Goal: Task Accomplishment & Management: Use online tool/utility

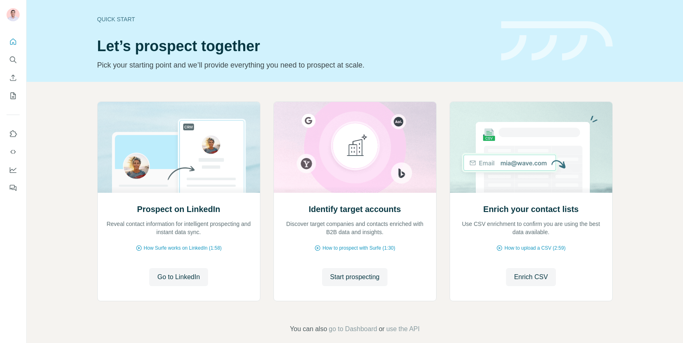
click at [355, 283] on button "Start prospecting" at bounding box center [355, 277] width 66 height 18
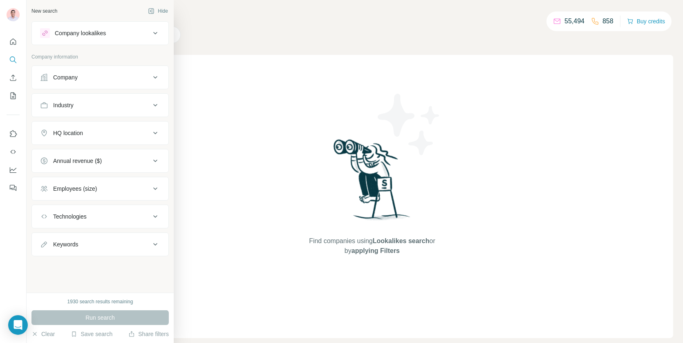
click at [45, 34] on icon at bounding box center [45, 33] width 7 height 7
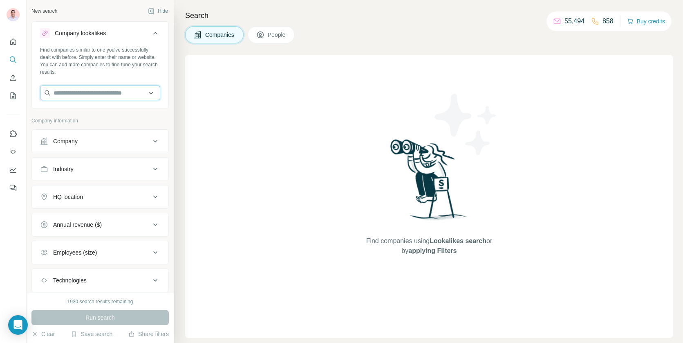
click at [79, 94] on input "text" at bounding box center [100, 92] width 120 height 15
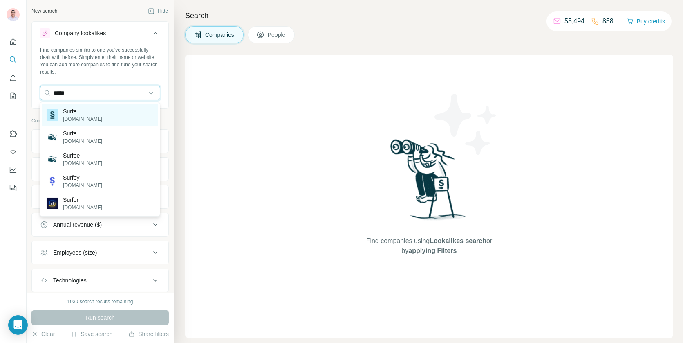
type input "*****"
click at [89, 123] on div "Surfe surfe.com" at bounding box center [100, 115] width 117 height 22
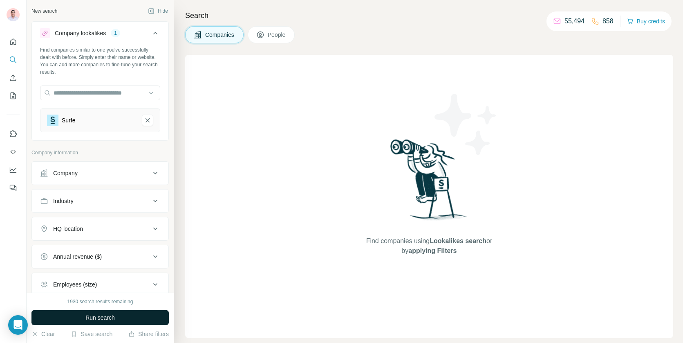
click at [90, 322] on button "Run search" at bounding box center [99, 317] width 137 height 15
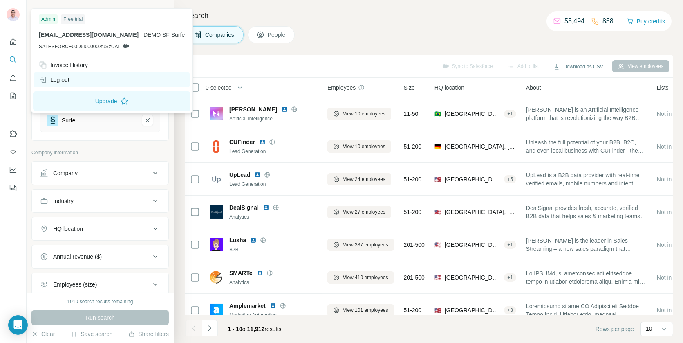
click at [63, 81] on div "Log out" at bounding box center [54, 80] width 31 height 8
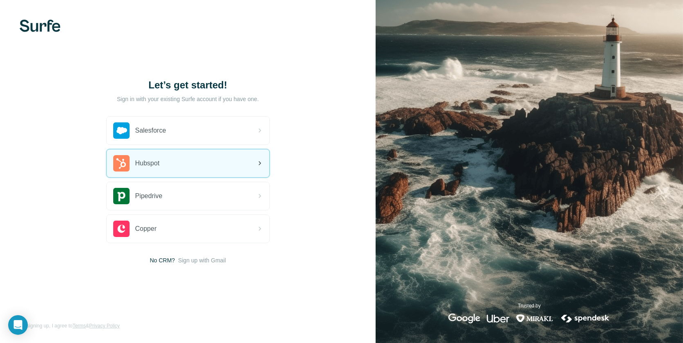
click at [183, 159] on div "Hubspot" at bounding box center [188, 163] width 163 height 28
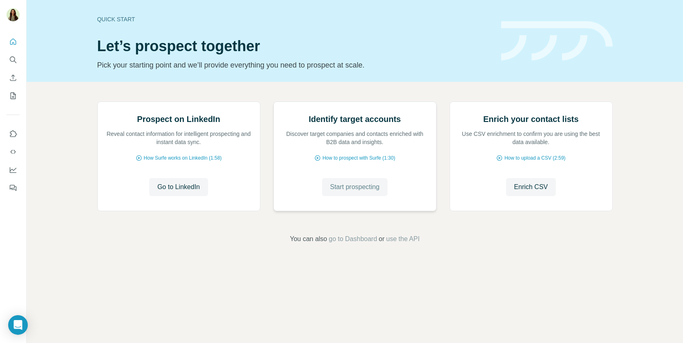
click at [332, 192] on span "Start prospecting" at bounding box center [354, 187] width 49 height 10
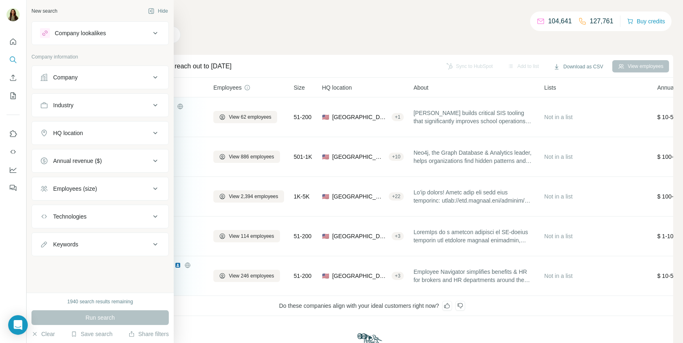
click at [45, 38] on button "Company lookalikes" at bounding box center [100, 33] width 137 height 20
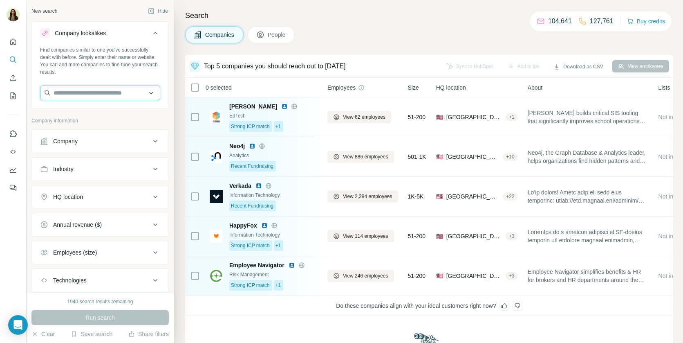
click at [92, 91] on input "text" at bounding box center [100, 92] width 120 height 15
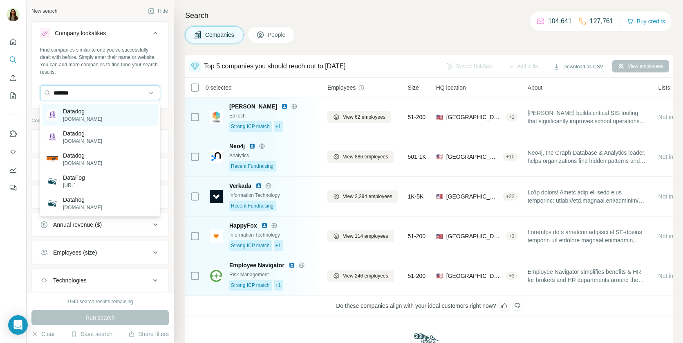
type input "*******"
click at [102, 122] on div "Datadog [DOMAIN_NAME]" at bounding box center [100, 115] width 117 height 22
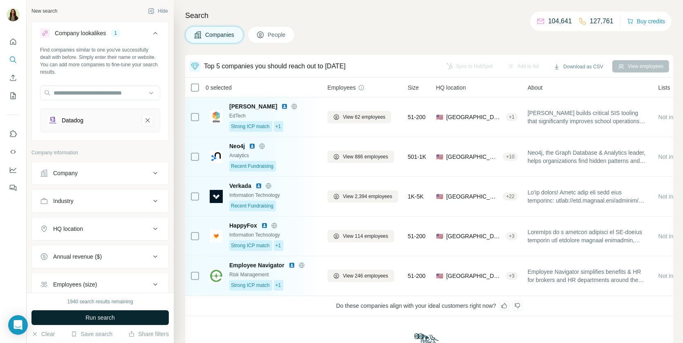
click at [102, 317] on span "Run search" at bounding box center [99, 317] width 29 height 8
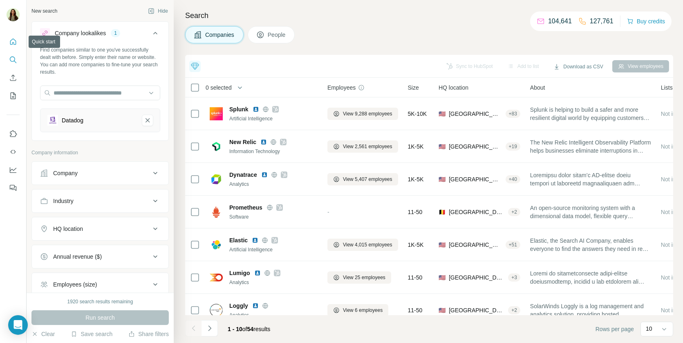
click at [13, 41] on icon "Quick start" at bounding box center [13, 42] width 8 height 8
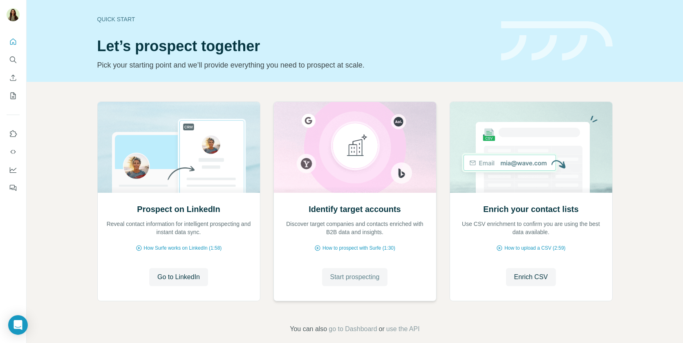
click at [346, 284] on button "Start prospecting" at bounding box center [355, 277] width 66 height 18
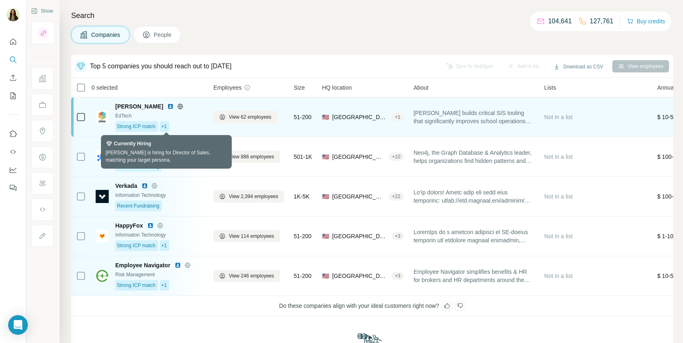
click at [165, 126] on span "+1" at bounding box center [165, 126] width 6 height 7
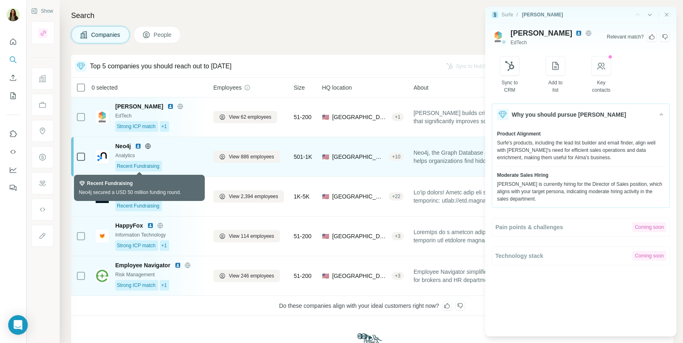
click at [159, 166] on span "Recent Fundraising" at bounding box center [138, 165] width 43 height 7
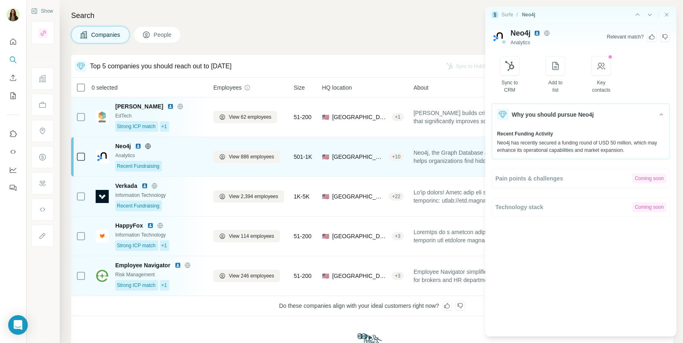
click at [141, 144] on img at bounding box center [138, 146] width 7 height 7
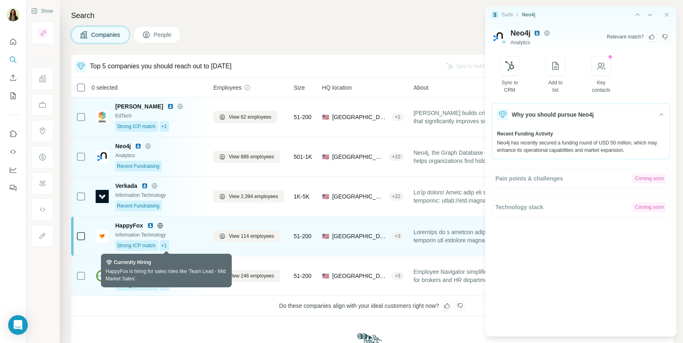
click at [163, 246] on span "+1" at bounding box center [165, 245] width 6 height 7
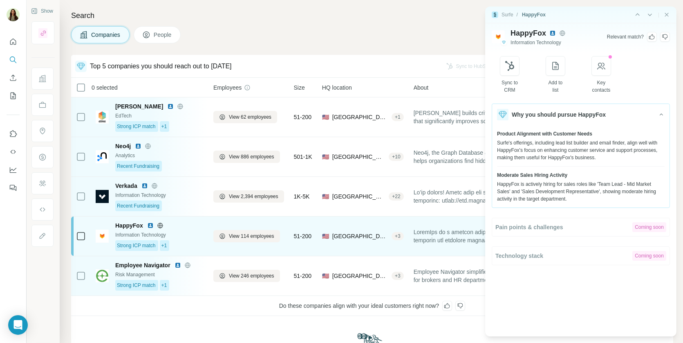
click at [151, 226] on img at bounding box center [150, 225] width 7 height 7
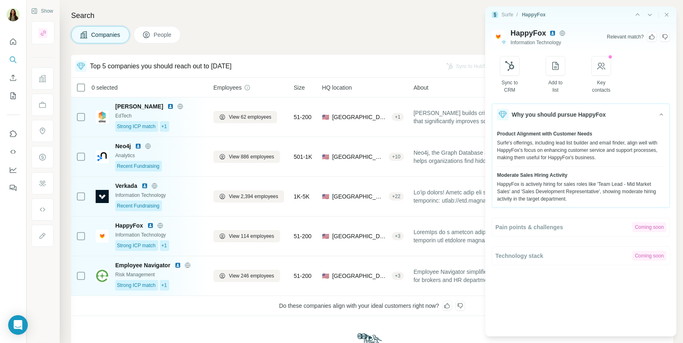
click at [667, 10] on div "Surfe / HappyFox |" at bounding box center [580, 15] width 191 height 17
click at [668, 13] on icon "Close side panel" at bounding box center [667, 14] width 7 height 7
